Goal: Task Accomplishment & Management: Complete application form

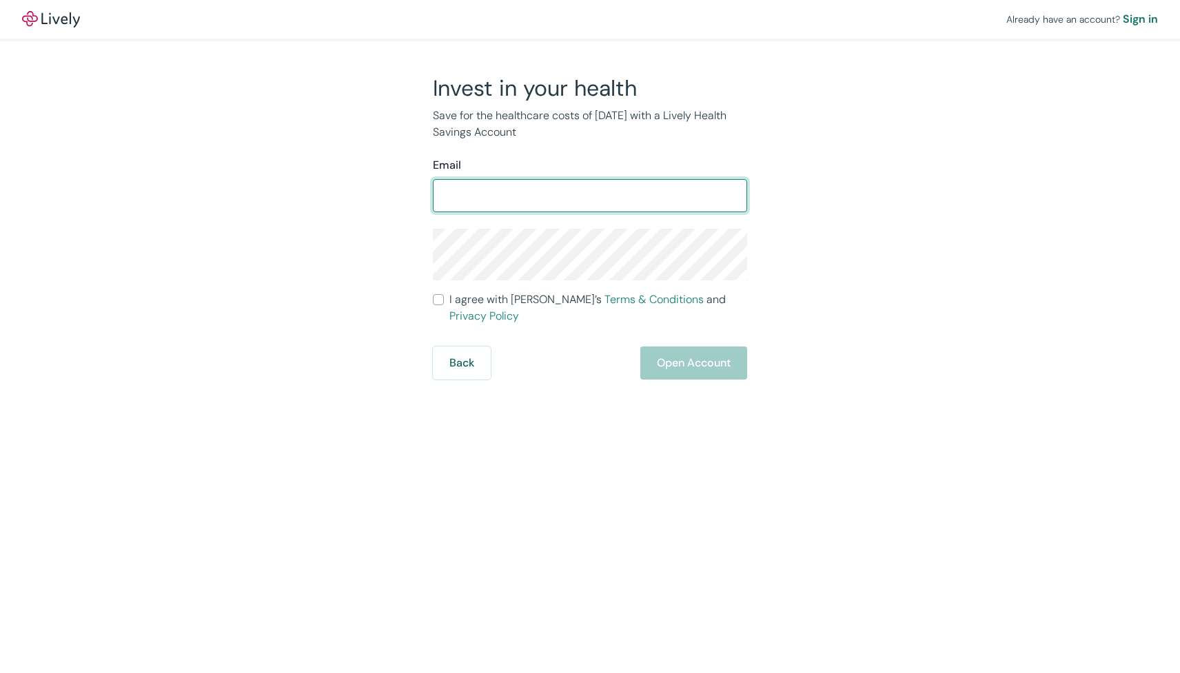
click at [494, 197] on input "Email" at bounding box center [590, 196] width 314 height 28
click at [338, 208] on div "Invest in your health Save for the healthcare costs of [DATE] with a Lively Hea…" at bounding box center [582, 226] width 662 height 305
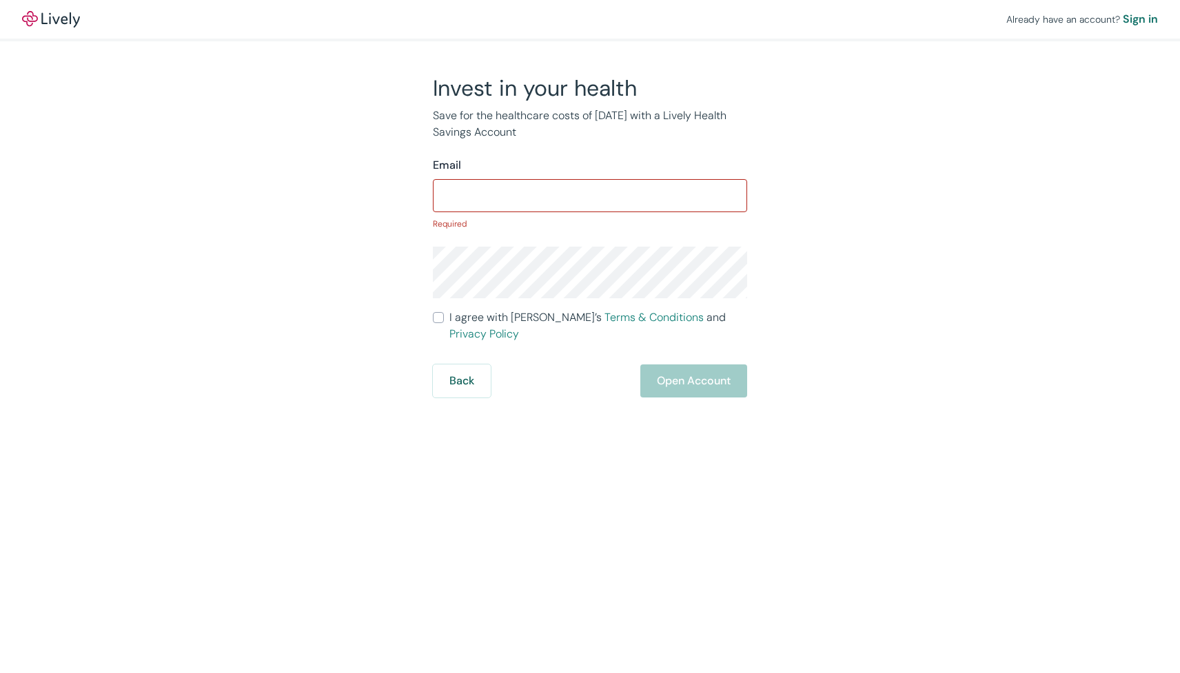
click at [526, 210] on div "​" at bounding box center [590, 195] width 314 height 33
type input "[EMAIL_ADDRESS][DOMAIN_NAME]"
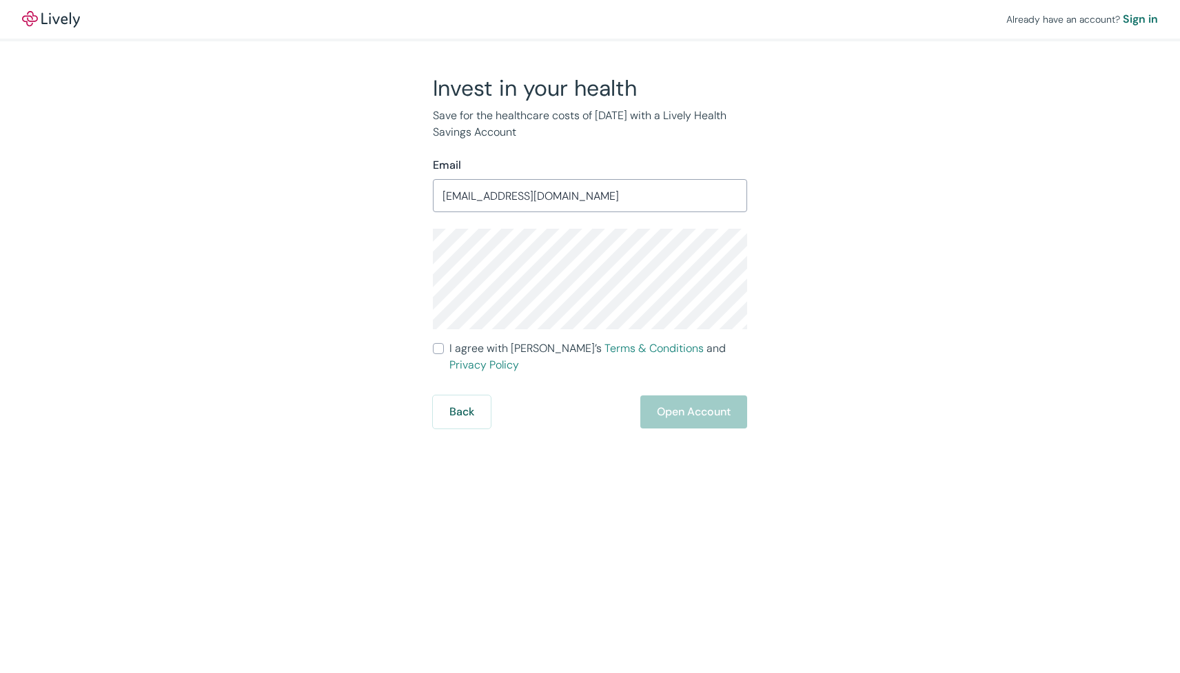
click at [317, 247] on div "Invest in your health Save for the healthcare costs of [DATE] with a Lively Hea…" at bounding box center [582, 251] width 662 height 354
click at [437, 339] on form "Email [EMAIL_ADDRESS][DOMAIN_NAME] ​ I agree with [PERSON_NAME]’s Terms & Condi…" at bounding box center [590, 293] width 314 height 272
click at [437, 345] on input "I agree with Lively’s Terms & Conditions and Privacy Policy" at bounding box center [438, 348] width 11 height 11
checkbox input "true"
click at [321, 226] on div "Invest in your health Save for the healthcare costs of tomorrow with a Lively H…" at bounding box center [582, 251] width 662 height 354
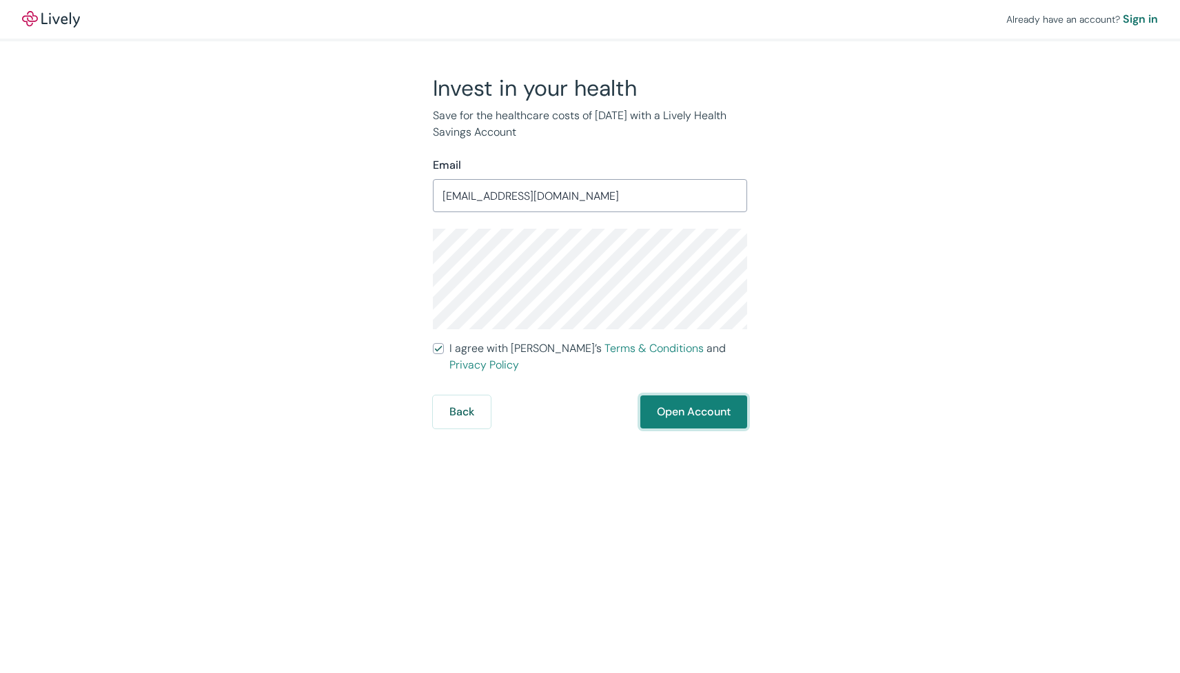
click at [689, 407] on button "Open Account" at bounding box center [693, 412] width 107 height 33
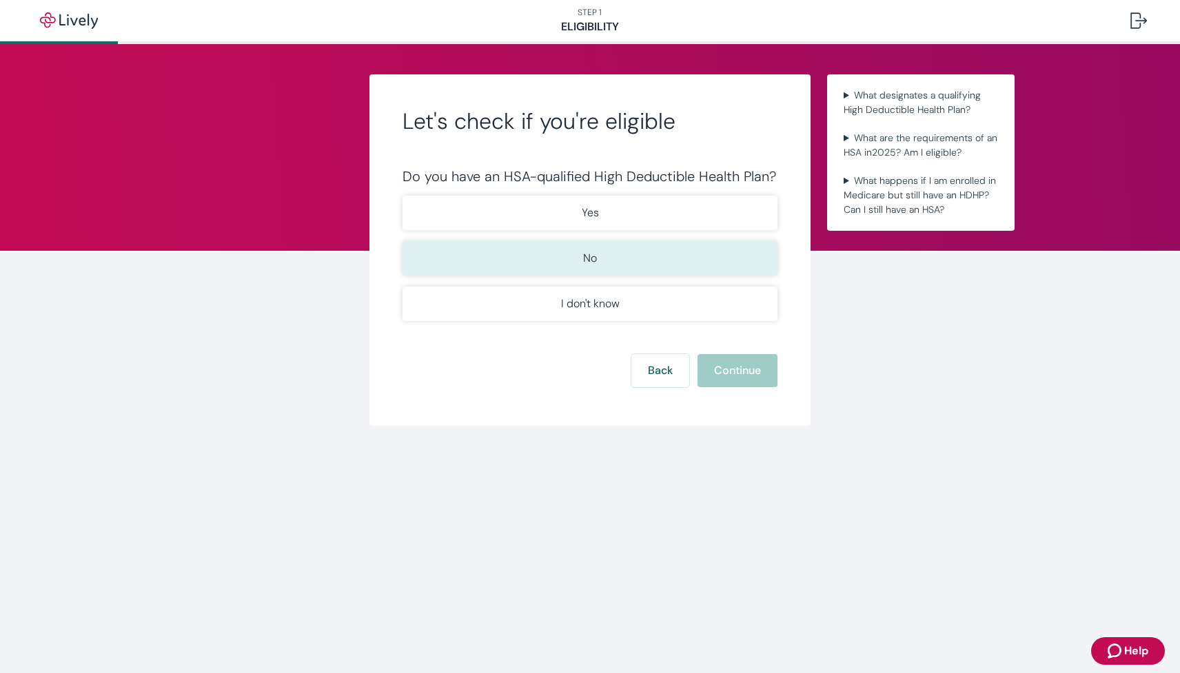
click at [631, 258] on button "No" at bounding box center [590, 258] width 375 height 34
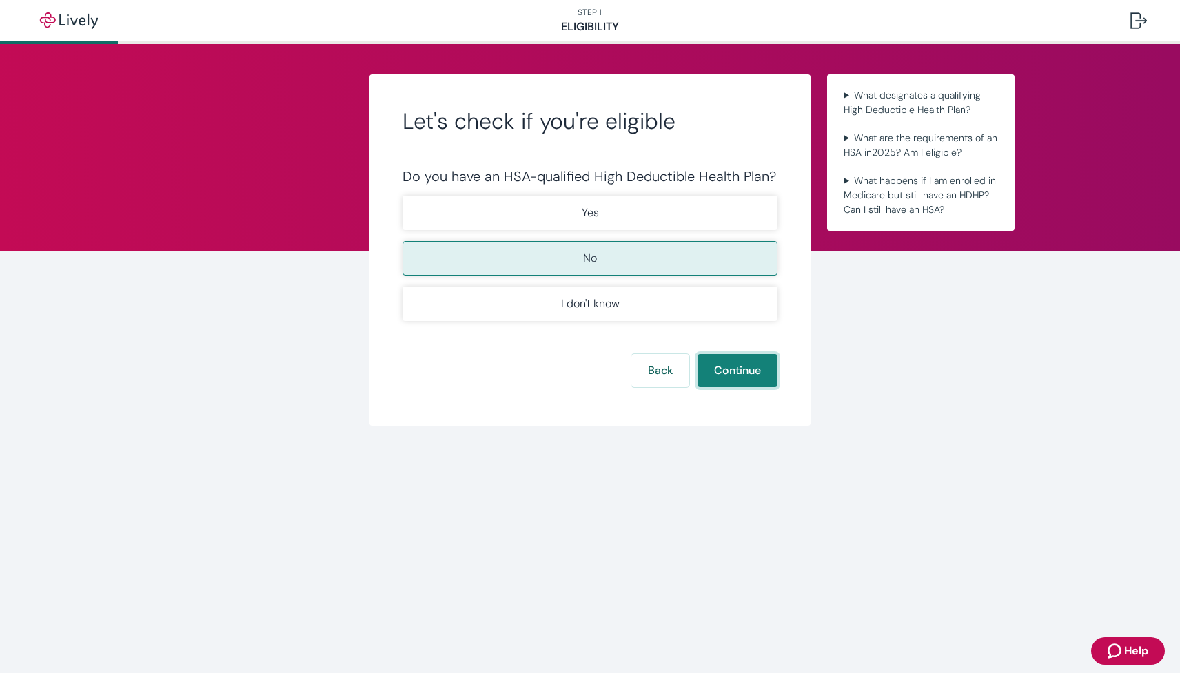
click at [747, 383] on button "Continue" at bounding box center [738, 370] width 80 height 33
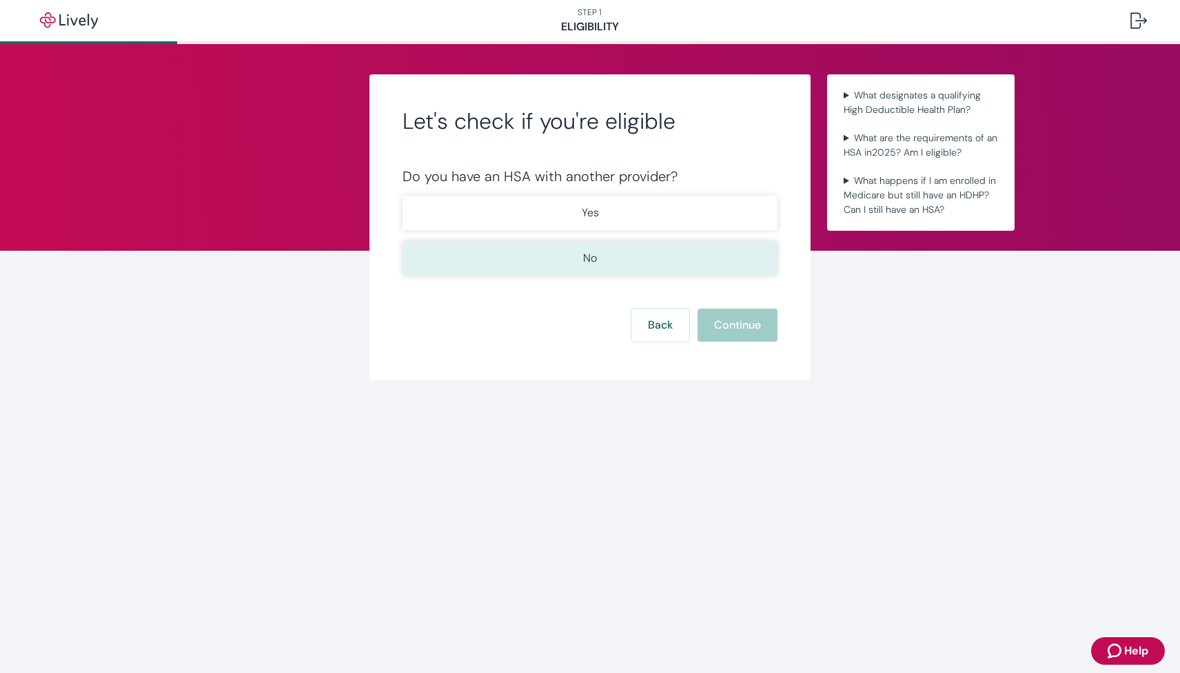
click at [642, 252] on button "No" at bounding box center [590, 258] width 375 height 34
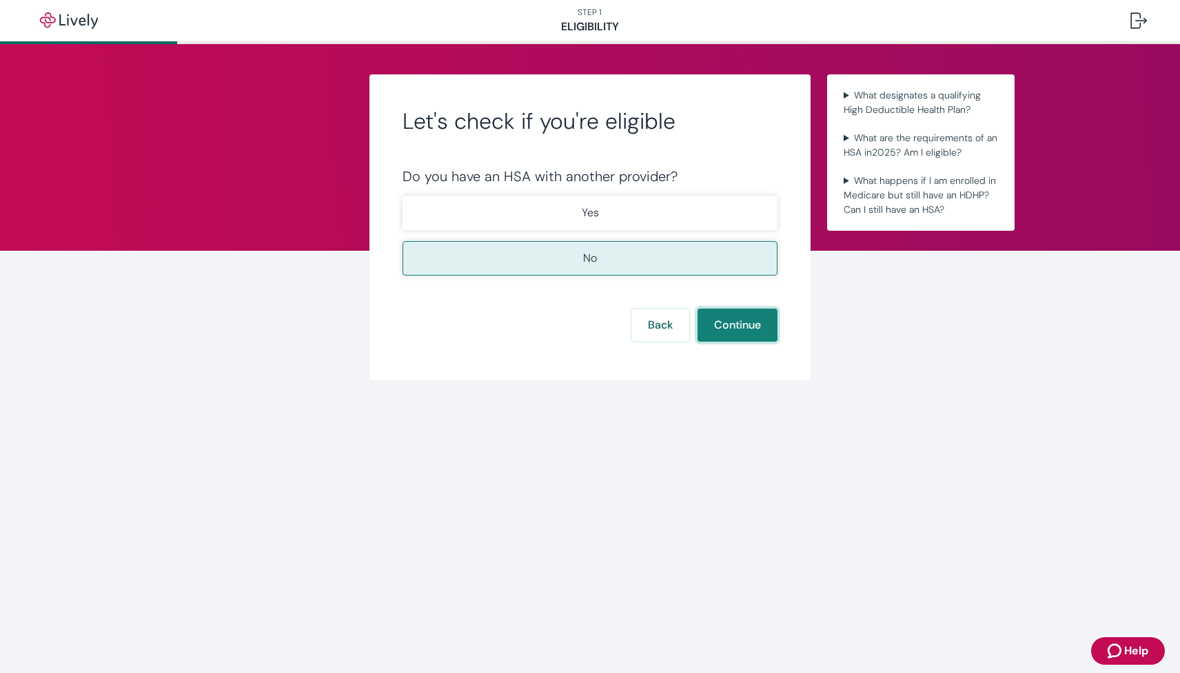
click at [735, 325] on button "Continue" at bounding box center [738, 325] width 80 height 33
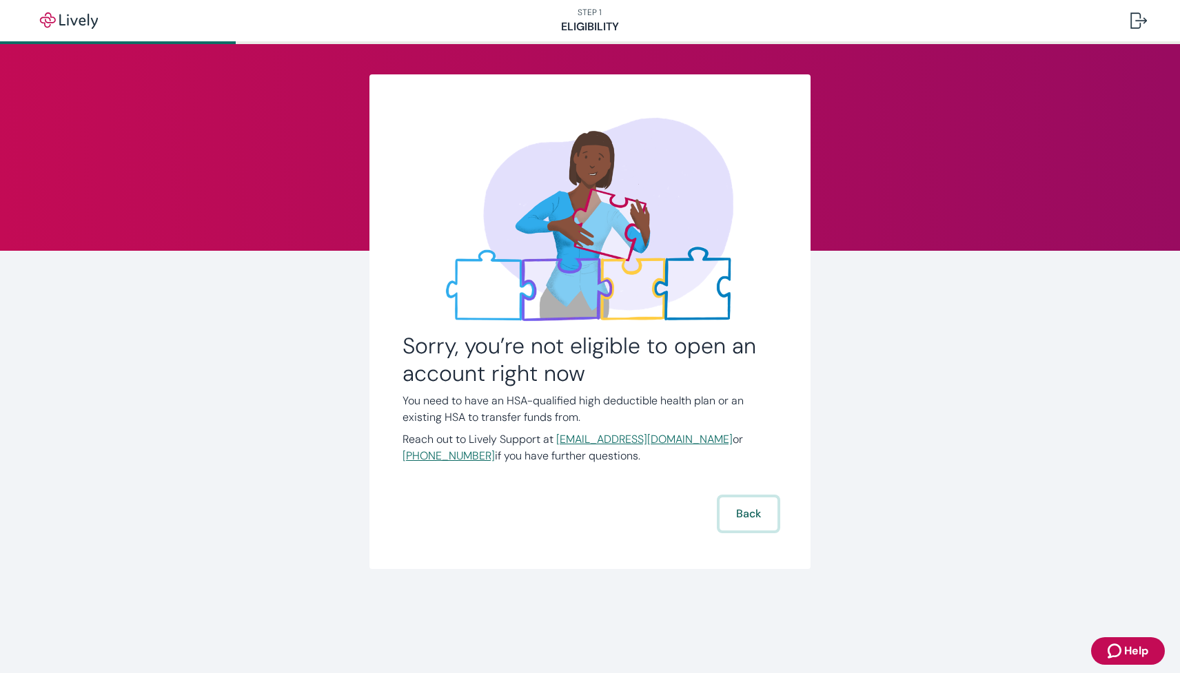
click at [744, 514] on button "Back" at bounding box center [749, 514] width 58 height 33
